Goal: Task Accomplishment & Management: Manage account settings

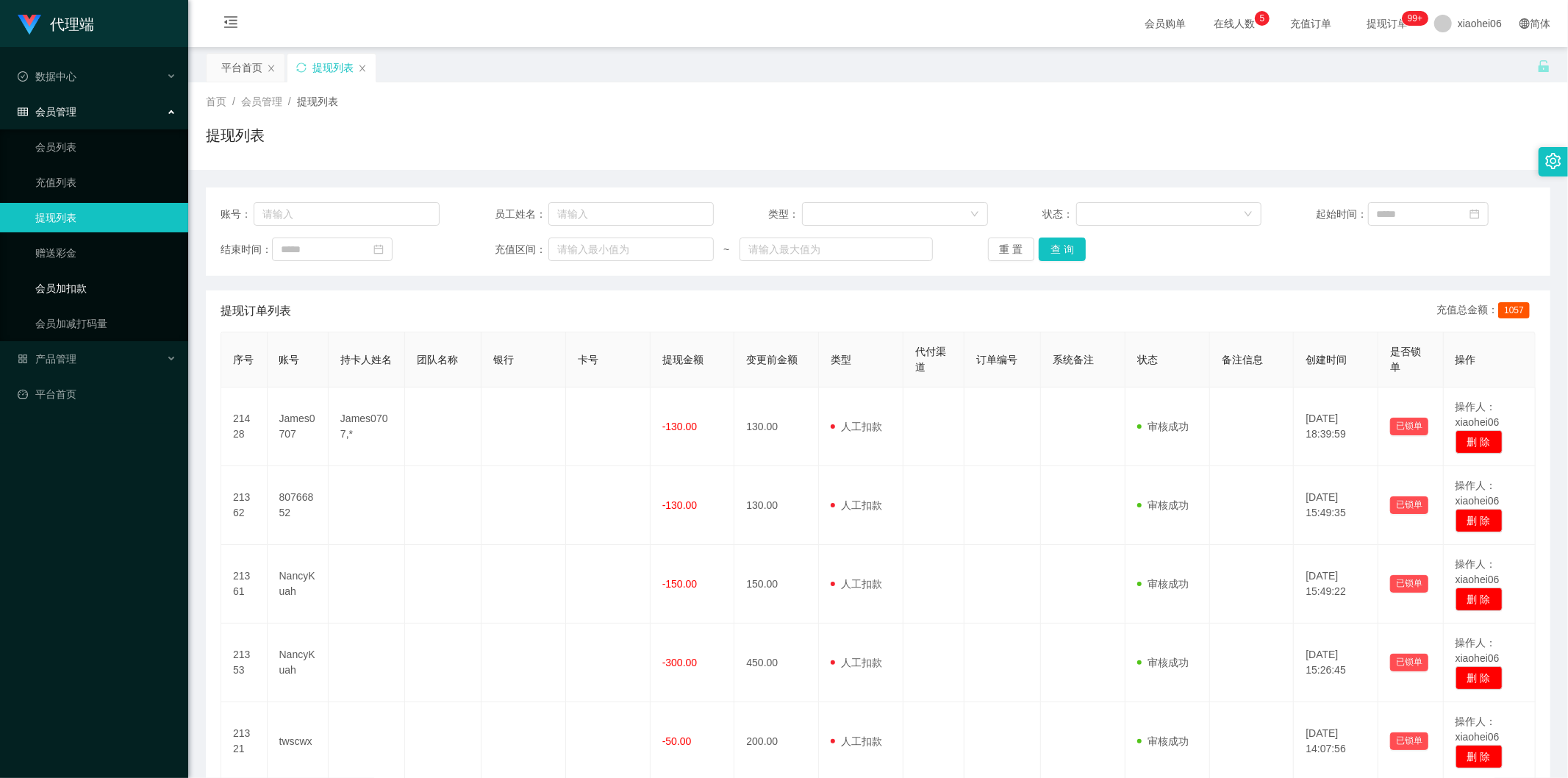
click at [68, 289] on link "会员加扣款" at bounding box center [105, 287] width 141 height 29
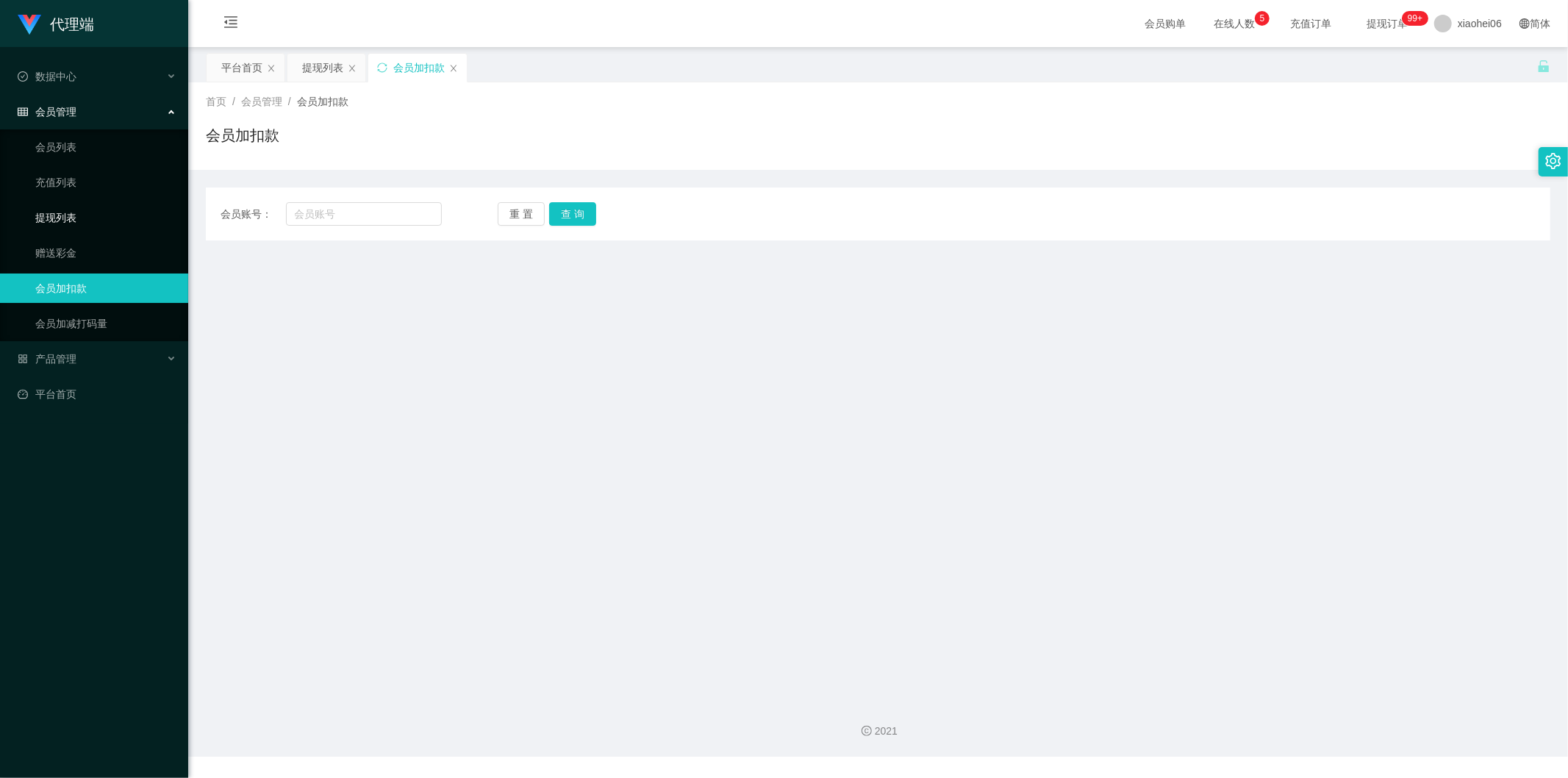
click at [79, 217] on link "提现列表" at bounding box center [105, 217] width 141 height 29
